Goal: Task Accomplishment & Management: Use online tool/utility

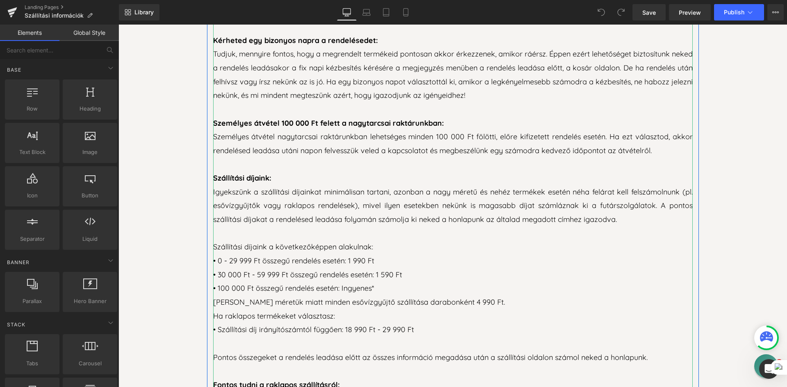
scroll to position [410, 0]
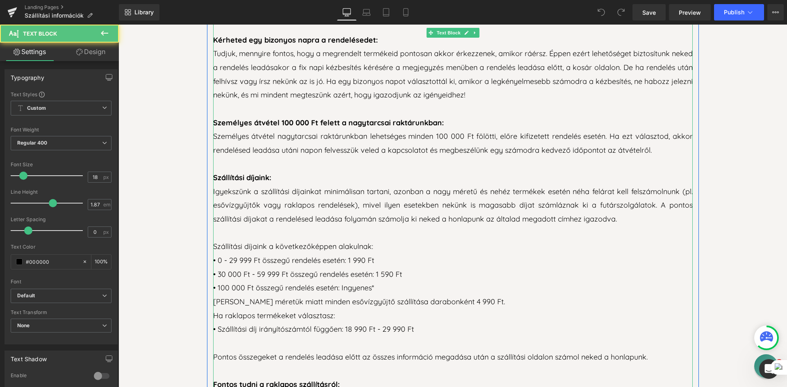
click at [255, 275] on p "• 30 000 Ft - 59 999 Ft összegű rendelés esetén: 1 590 Ft" at bounding box center [453, 275] width 480 height 14
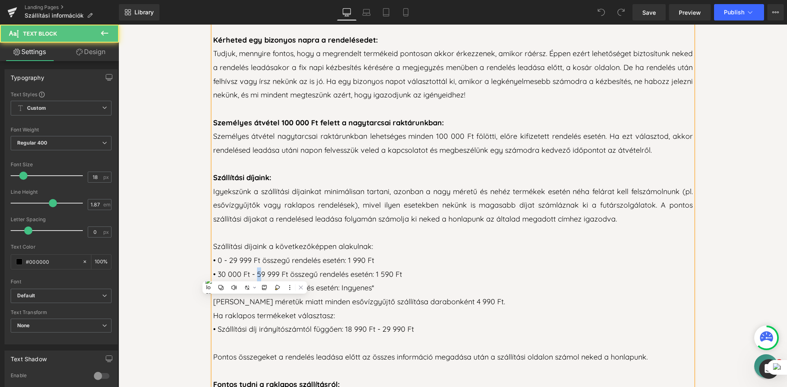
click at [294, 263] on p "• 0 - 29 999 Ft összegű rendelés esetén: 1 990 Ft" at bounding box center [453, 261] width 480 height 14
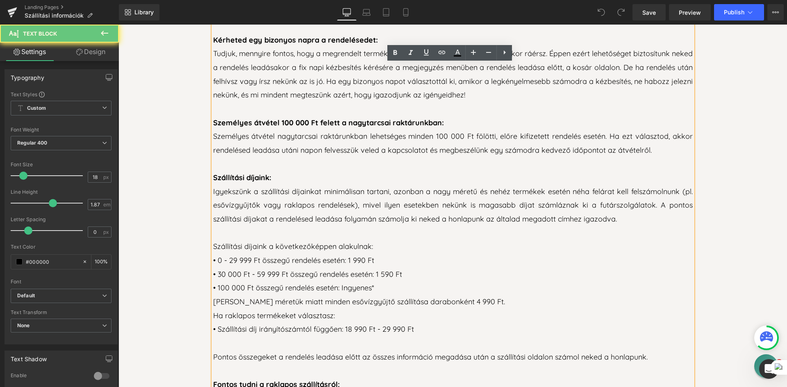
click at [256, 274] on p "• 30 000 Ft - 59 999 Ft összegű rendelés esetén: 1 590 Ft" at bounding box center [453, 275] width 480 height 14
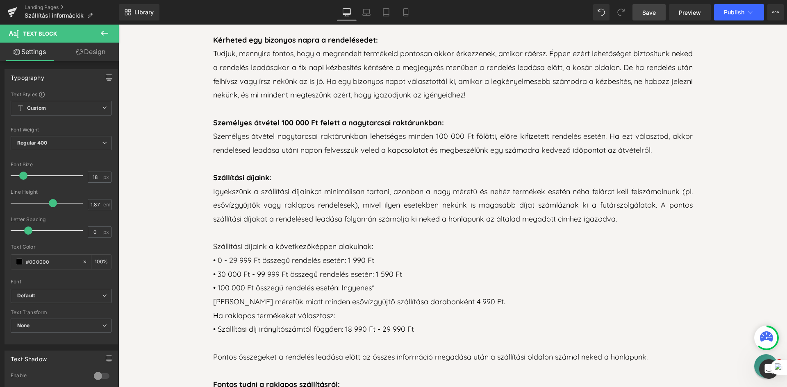
click at [650, 12] on span "Save" at bounding box center [649, 12] width 14 height 9
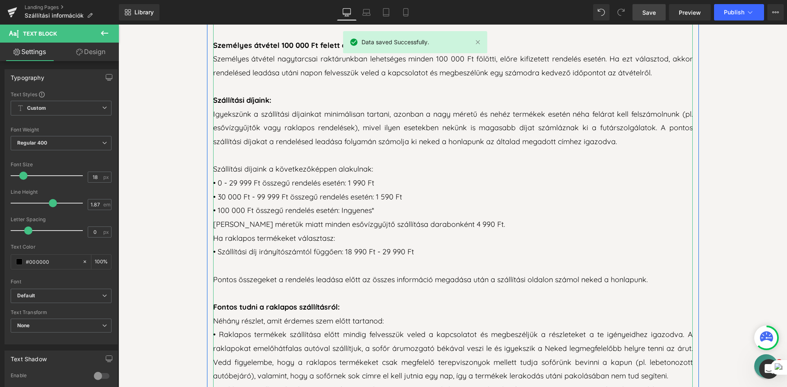
scroll to position [533, 0]
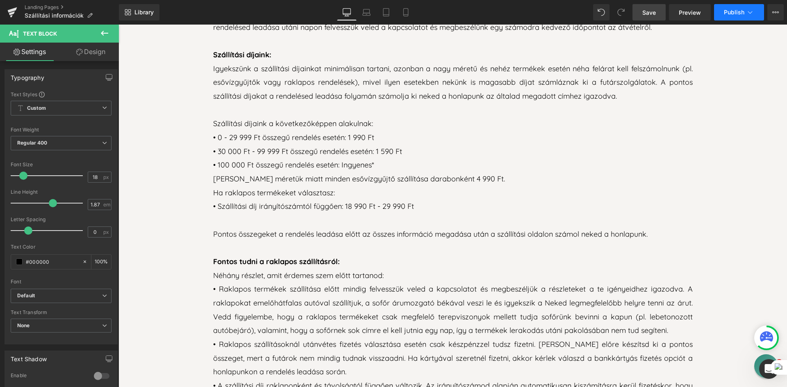
click at [727, 12] on span "Publish" at bounding box center [734, 12] width 20 height 7
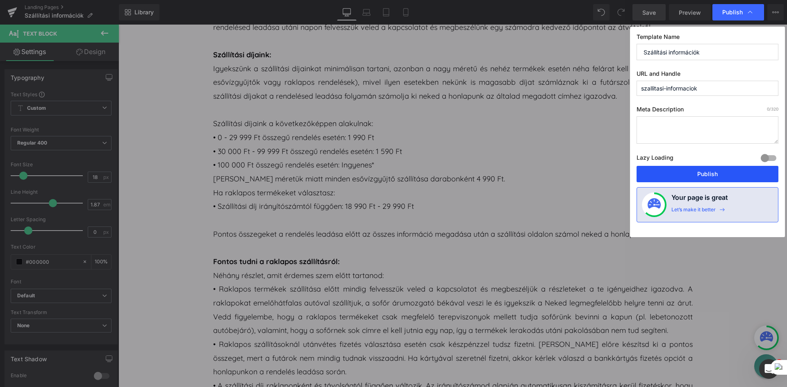
click at [725, 169] on button "Publish" at bounding box center [708, 174] width 142 height 16
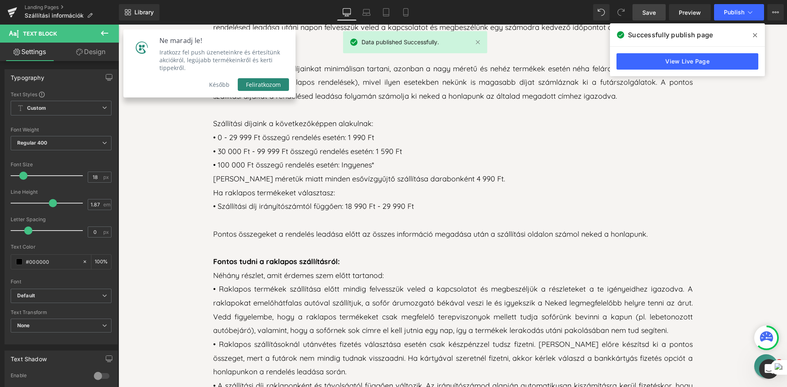
click at [227, 78] on button "Később" at bounding box center [219, 84] width 37 height 13
